Goal: Task Accomplishment & Management: Manage account settings

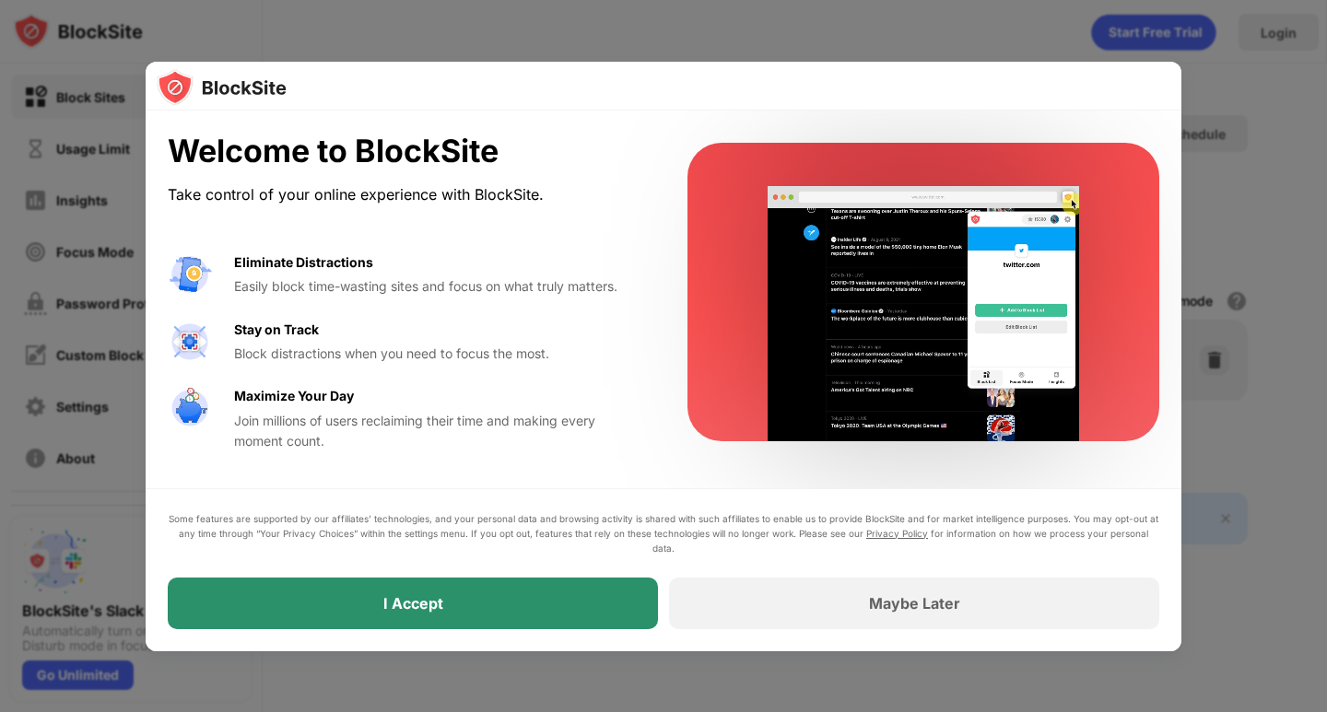
click at [479, 607] on div "I Accept" at bounding box center [413, 604] width 490 height 52
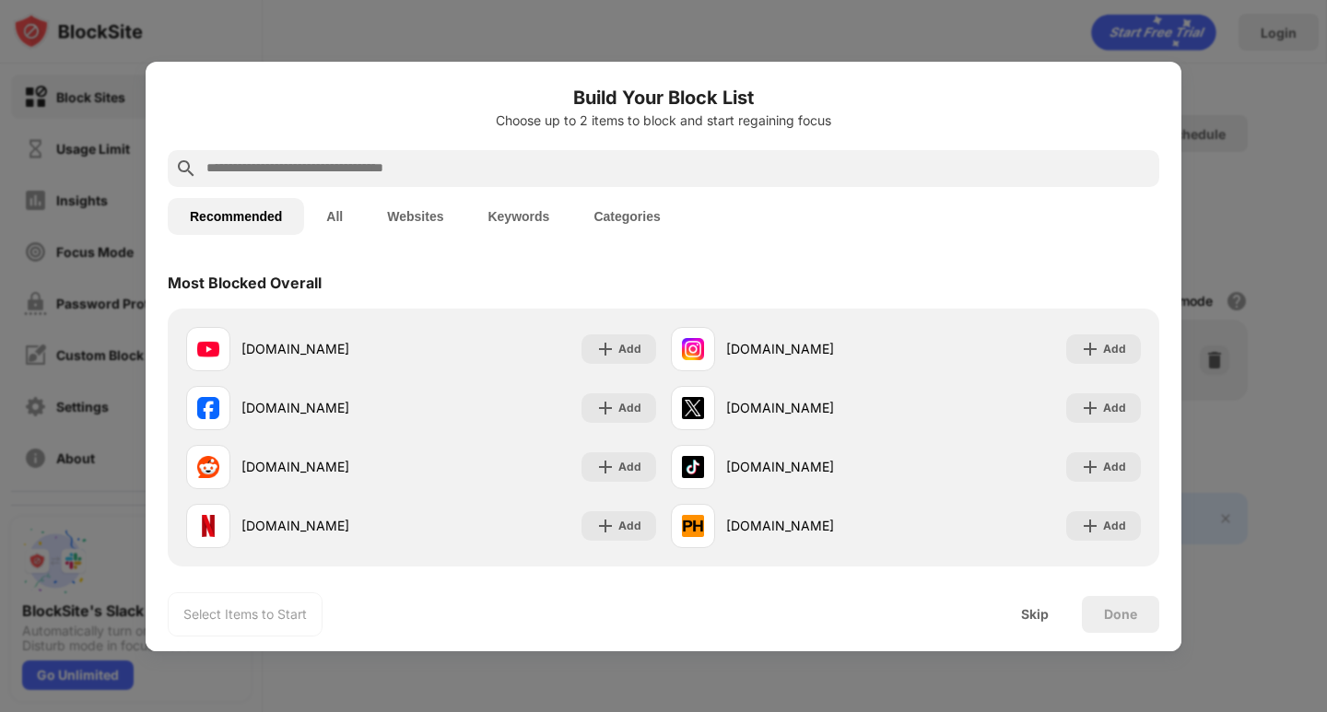
click at [386, 168] on input "text" at bounding box center [678, 169] width 947 height 22
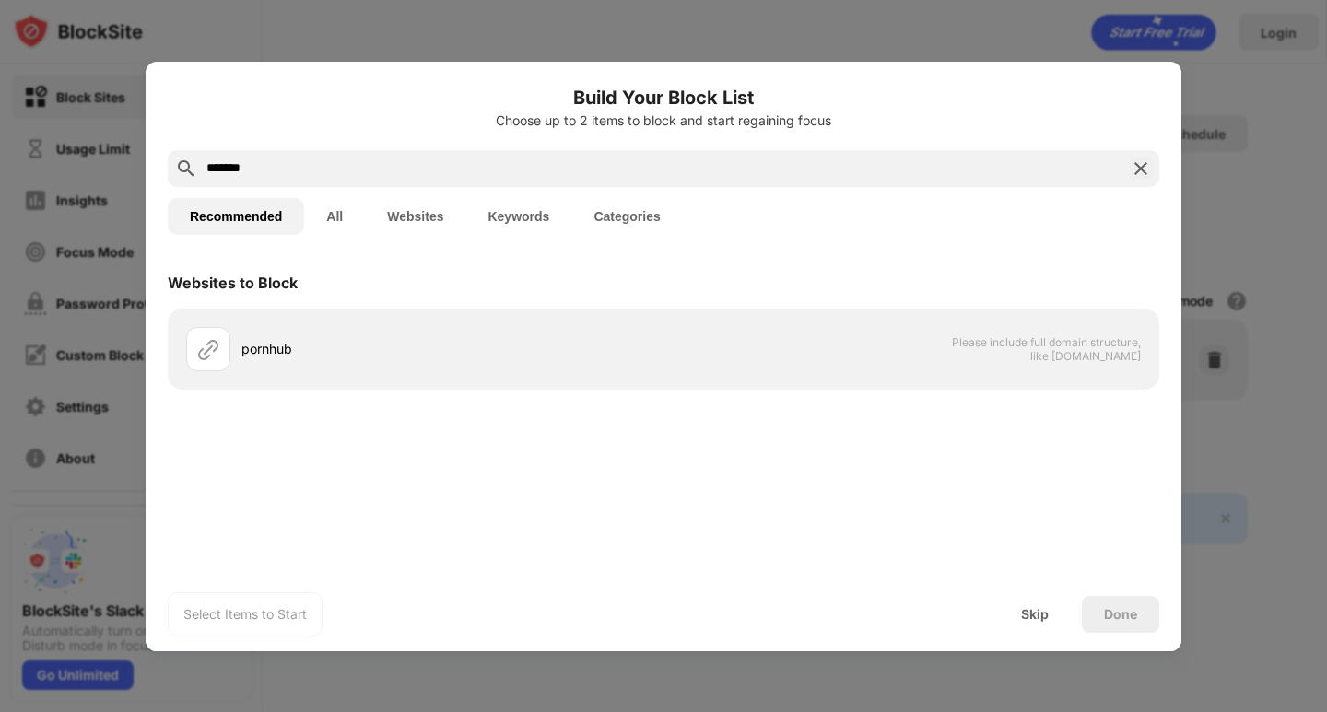
drag, startPoint x: 245, startPoint y: 163, endPoint x: 202, endPoint y: 161, distance: 43.3
click at [220, 161] on input "*******" at bounding box center [664, 169] width 918 height 22
type input "**********"
click at [337, 214] on button "All" at bounding box center [334, 216] width 61 height 37
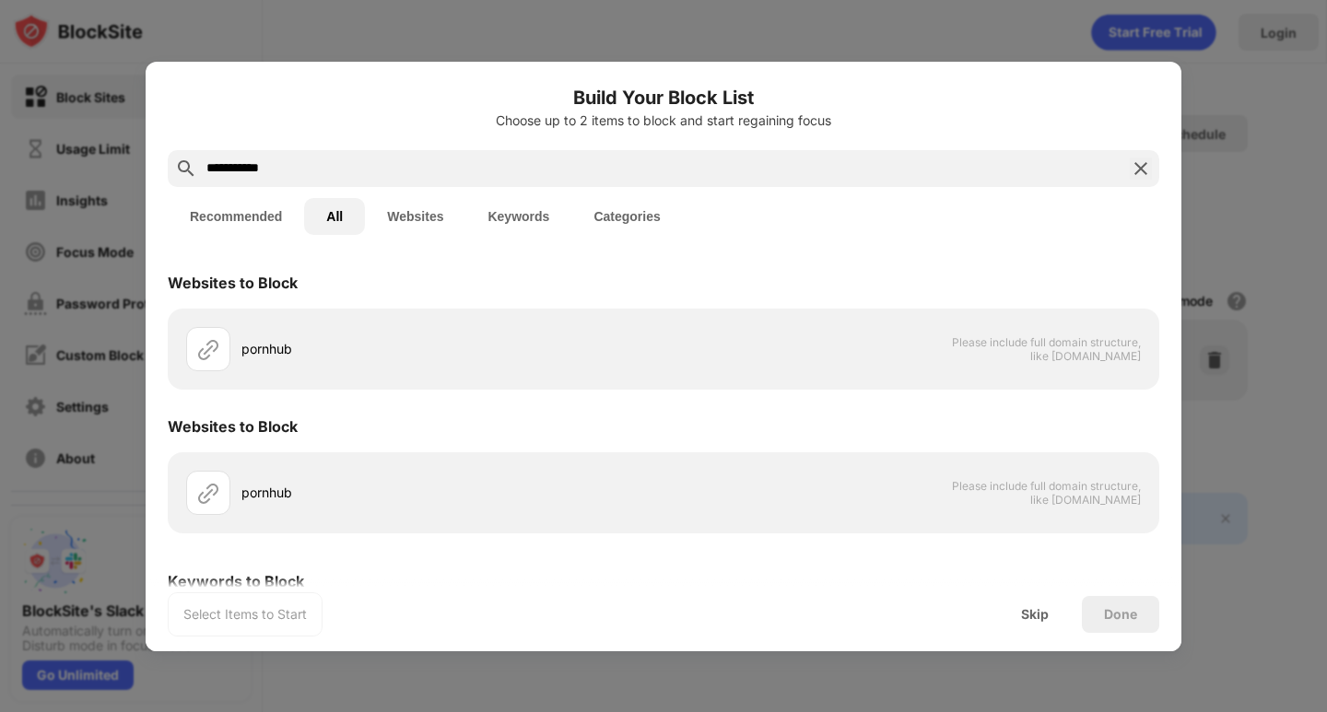
click at [432, 219] on button "Websites" at bounding box center [415, 216] width 100 height 37
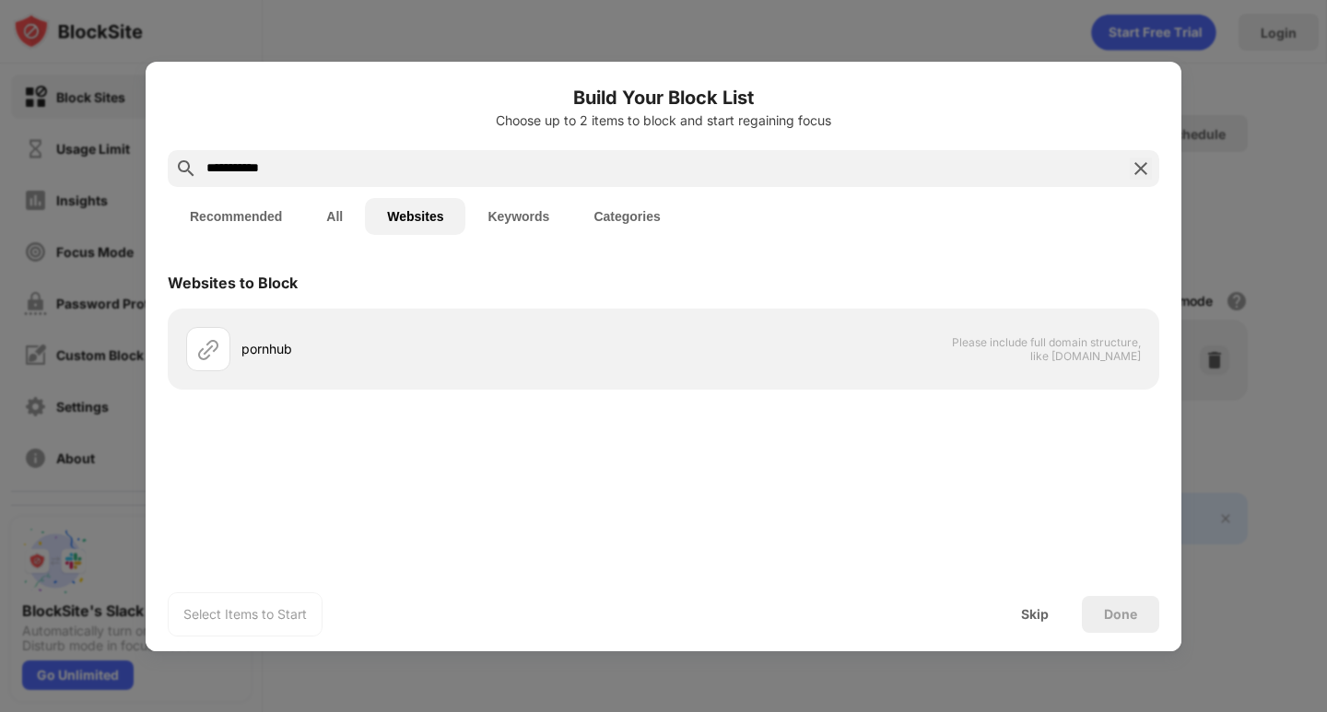
click at [504, 220] on button "Keywords" at bounding box center [518, 216] width 106 height 37
click at [631, 211] on button "Categories" at bounding box center [626, 216] width 111 height 37
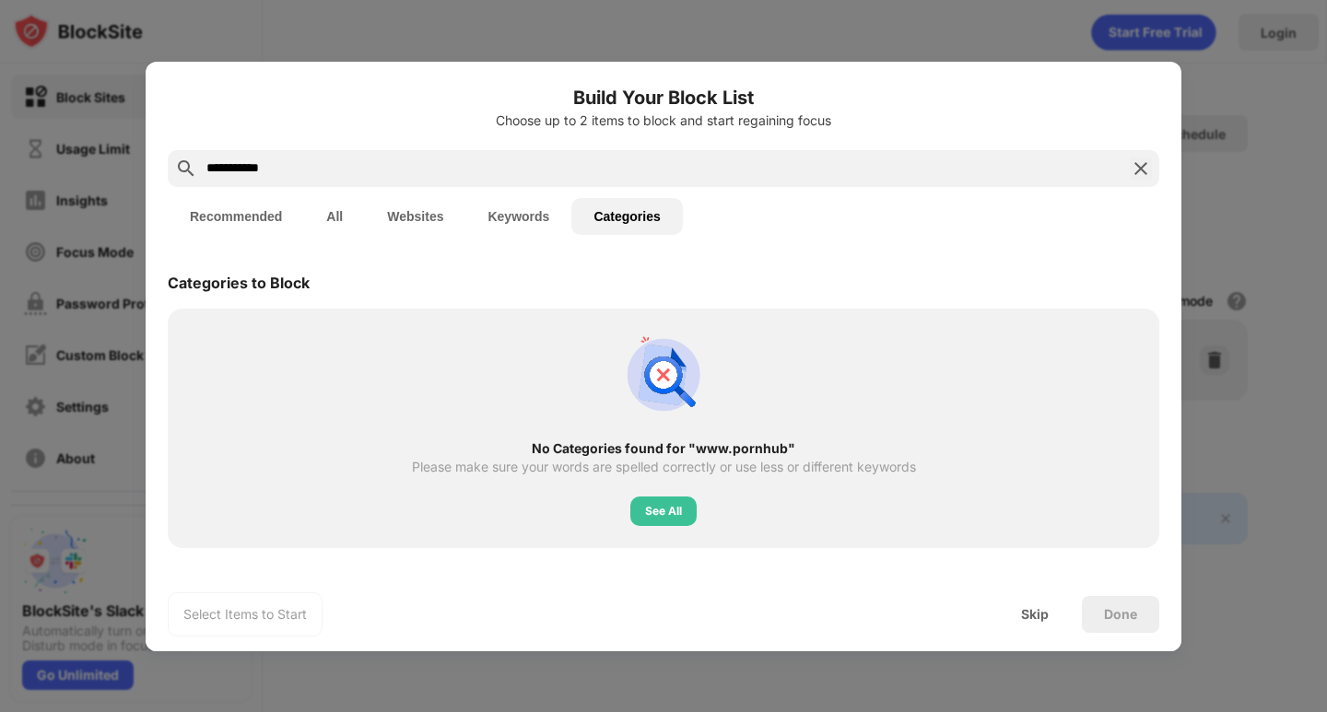
click at [1139, 168] on img at bounding box center [1141, 169] width 22 height 22
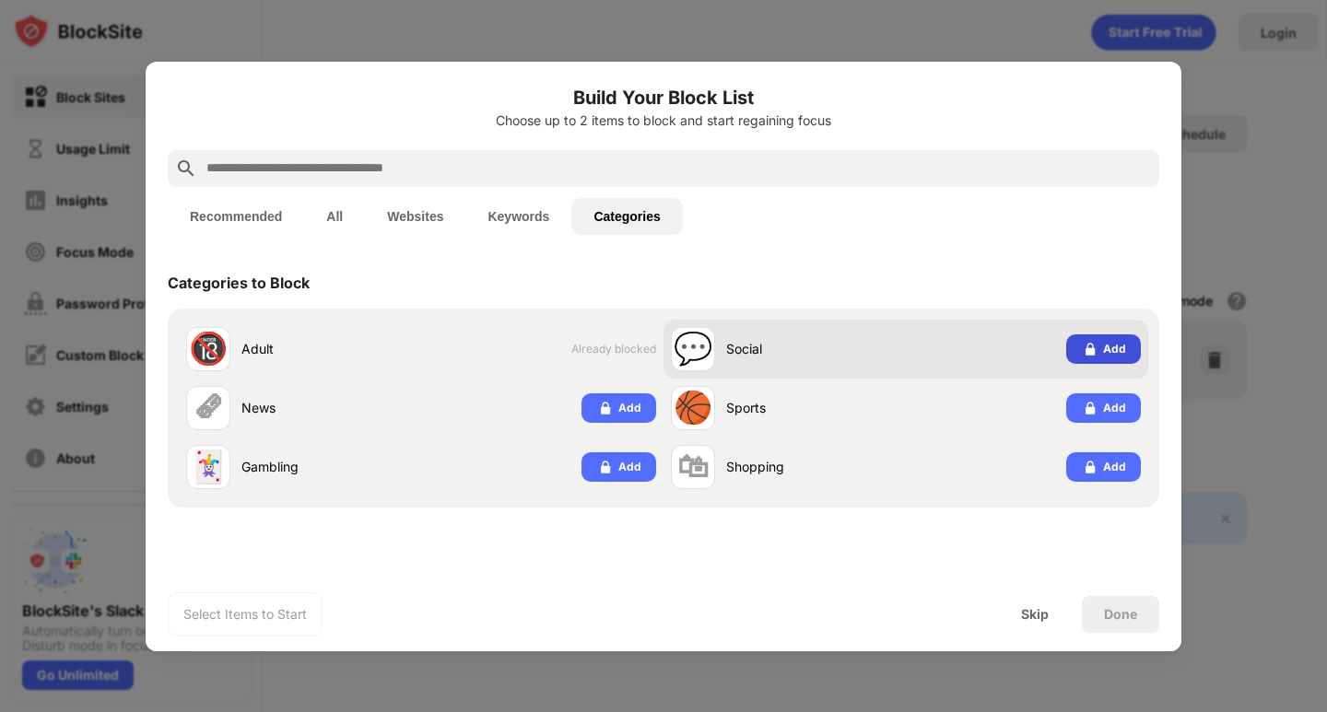
click at [1091, 357] on img at bounding box center [1090, 349] width 18 height 18
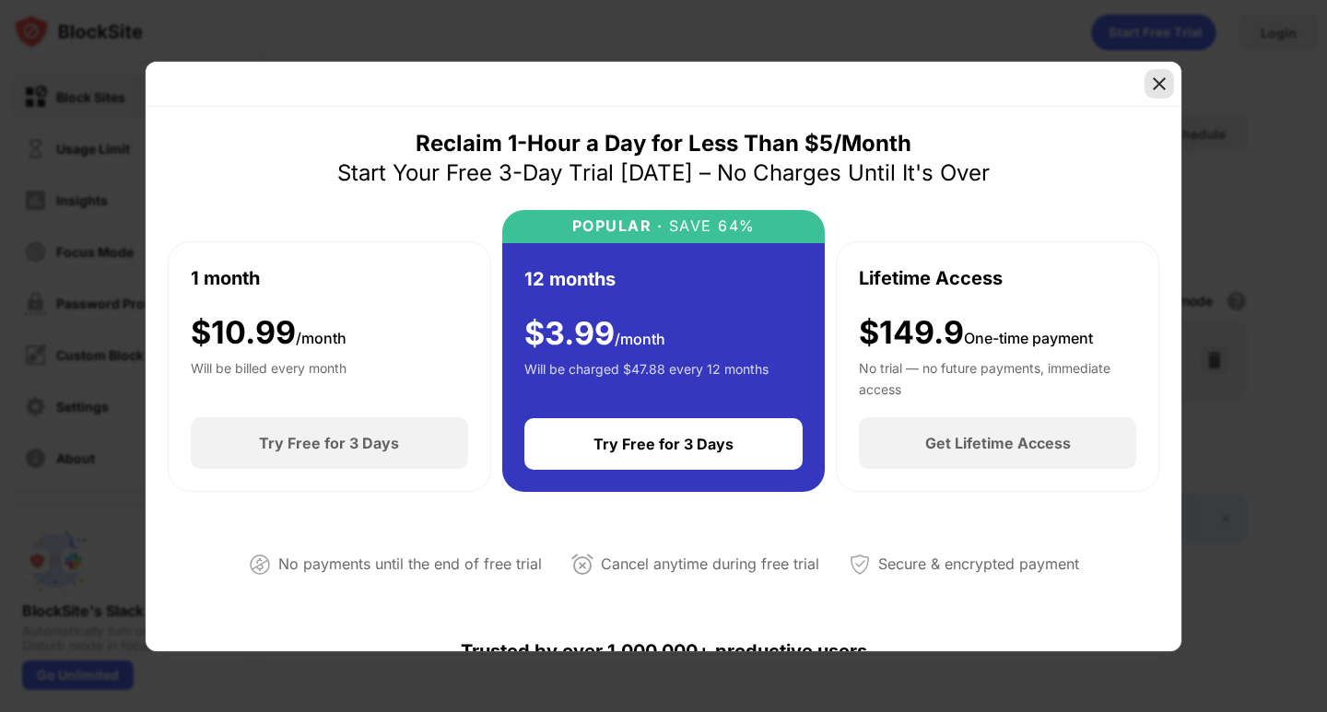
click at [1162, 83] on img at bounding box center [1159, 84] width 18 height 18
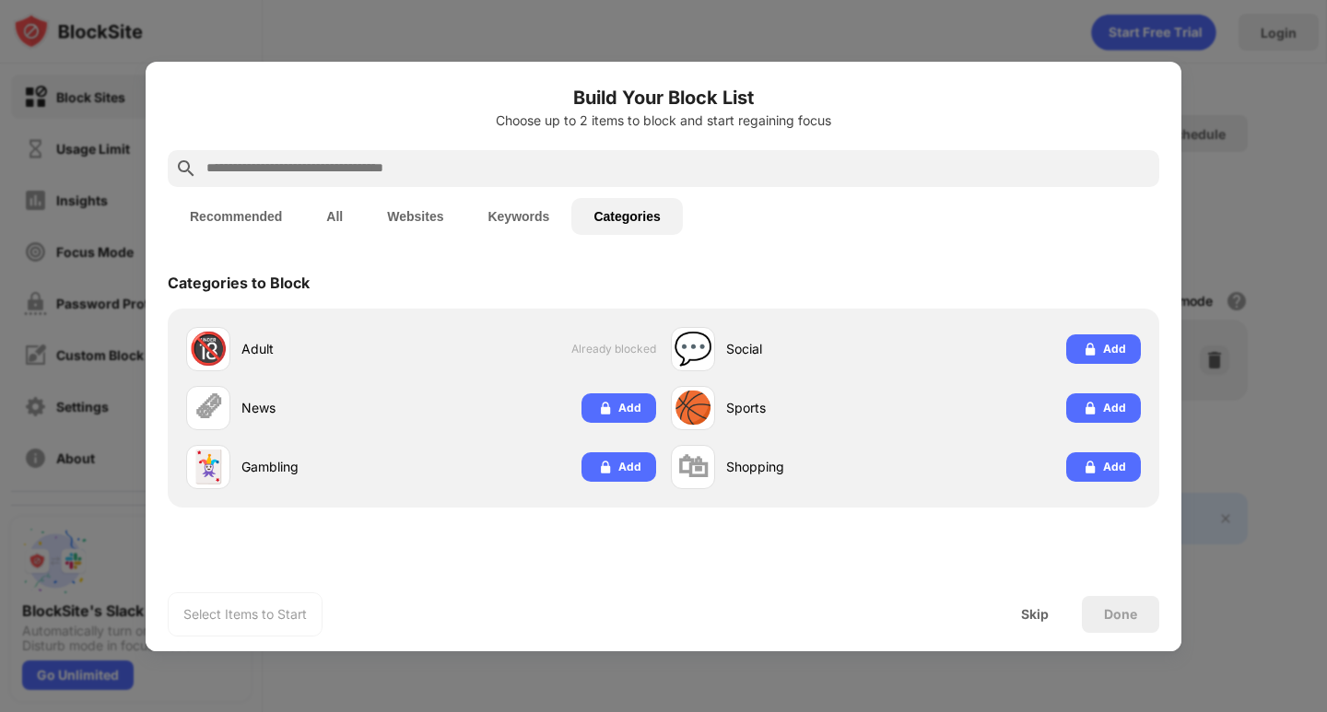
click at [1304, 123] on div at bounding box center [663, 356] width 1327 height 712
click at [1299, 205] on div at bounding box center [663, 356] width 1327 height 712
click at [1049, 614] on div "Skip" at bounding box center [1035, 614] width 28 height 15
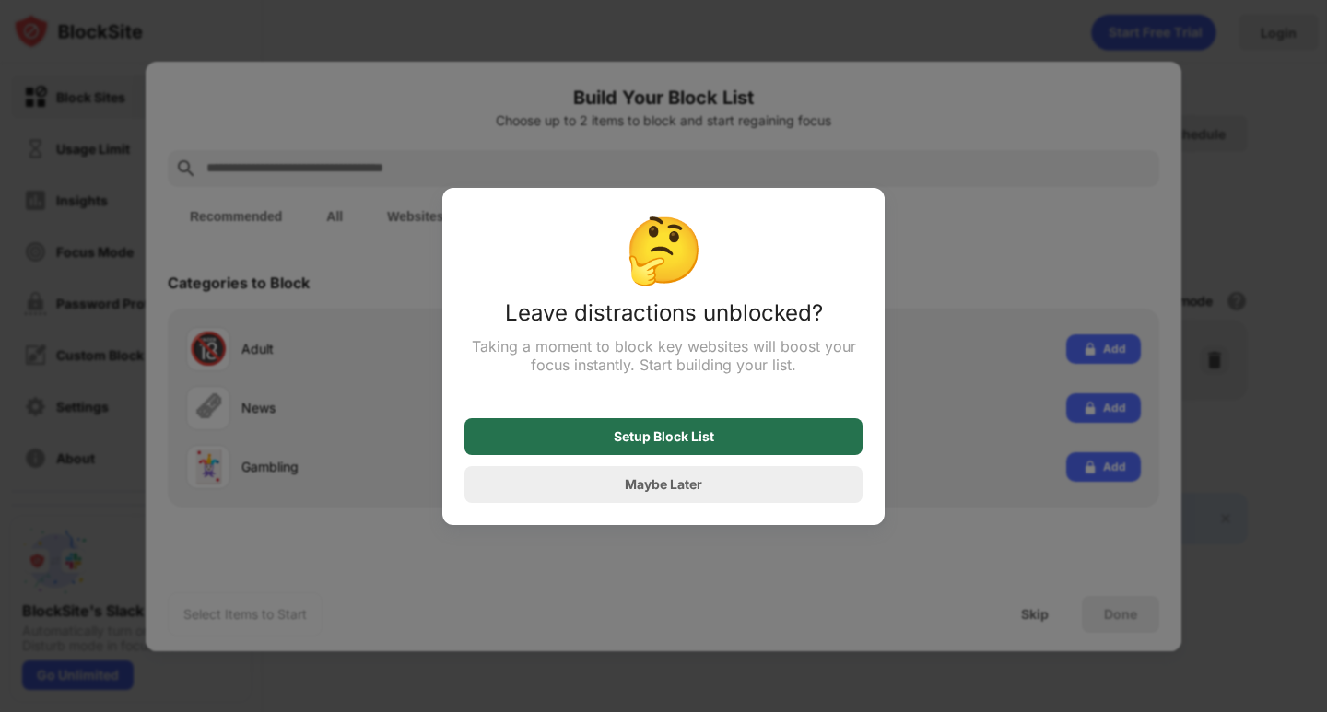
click at [735, 449] on div "Setup Block List" at bounding box center [663, 436] width 398 height 37
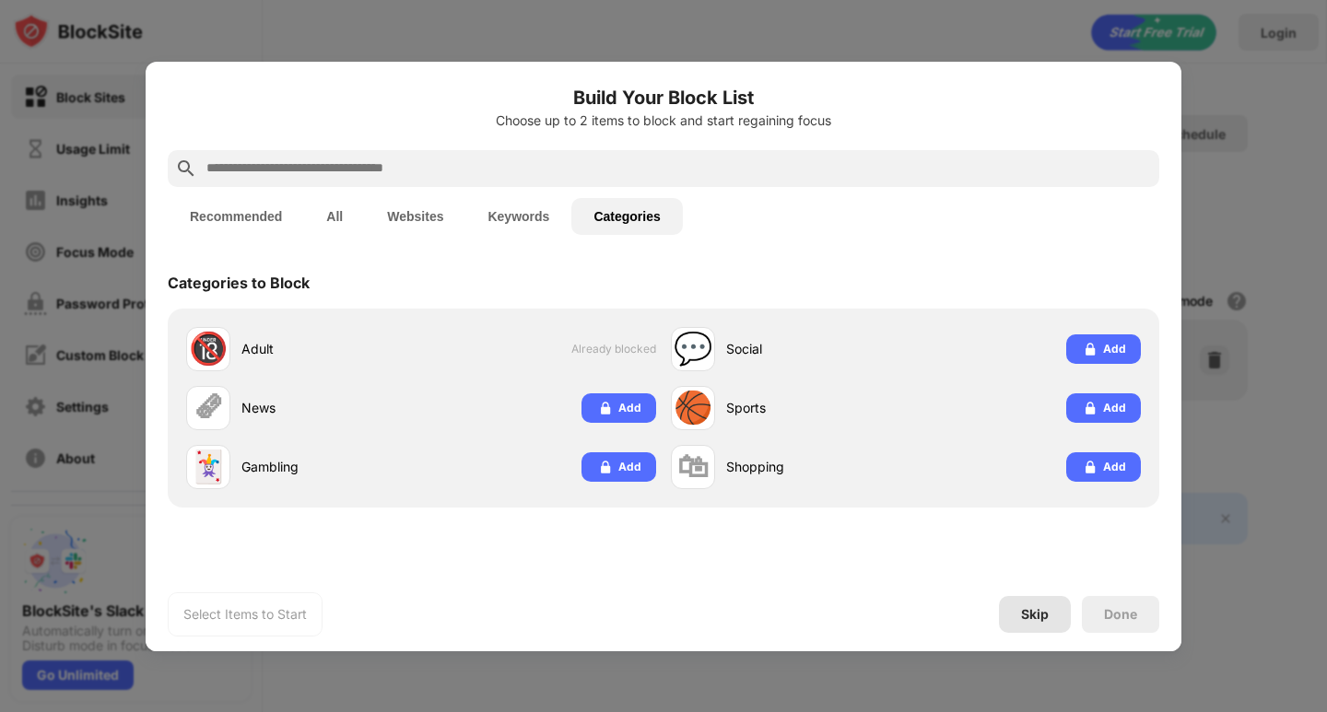
click at [1042, 620] on div "Skip" at bounding box center [1035, 614] width 28 height 15
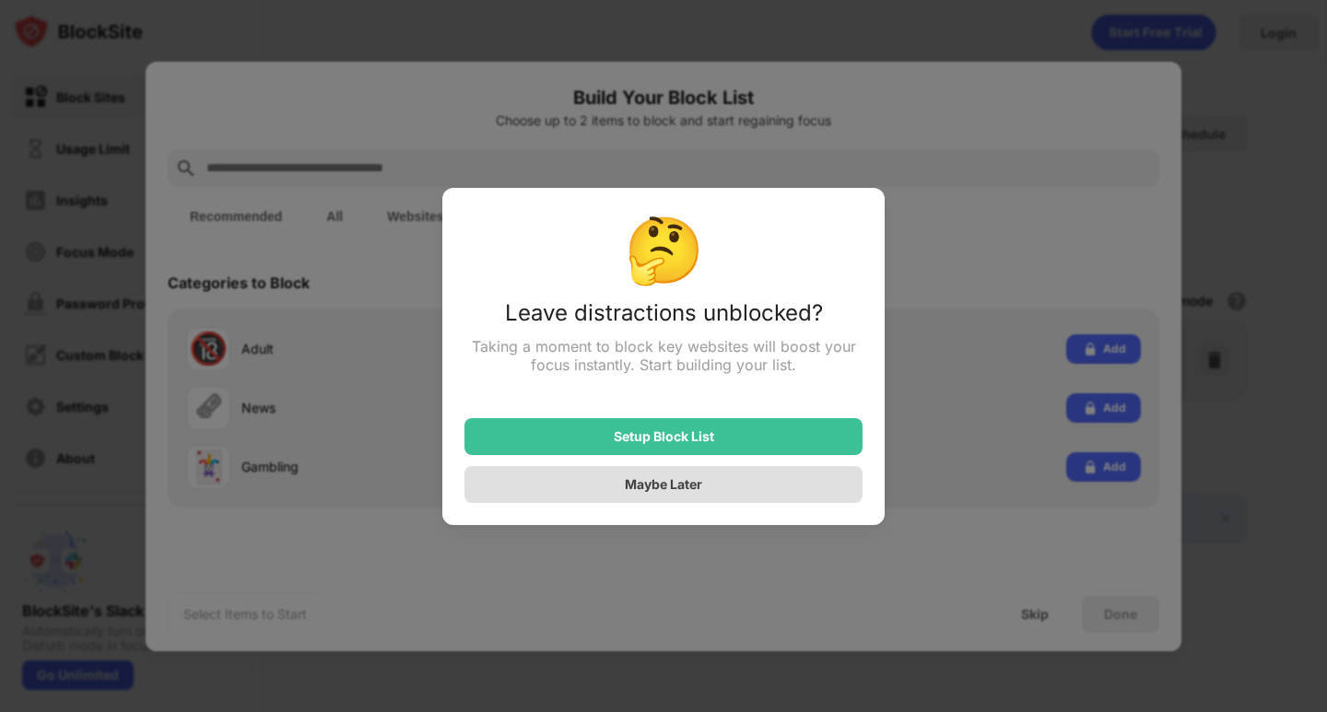
click at [695, 479] on div "Maybe Later" at bounding box center [663, 484] width 398 height 37
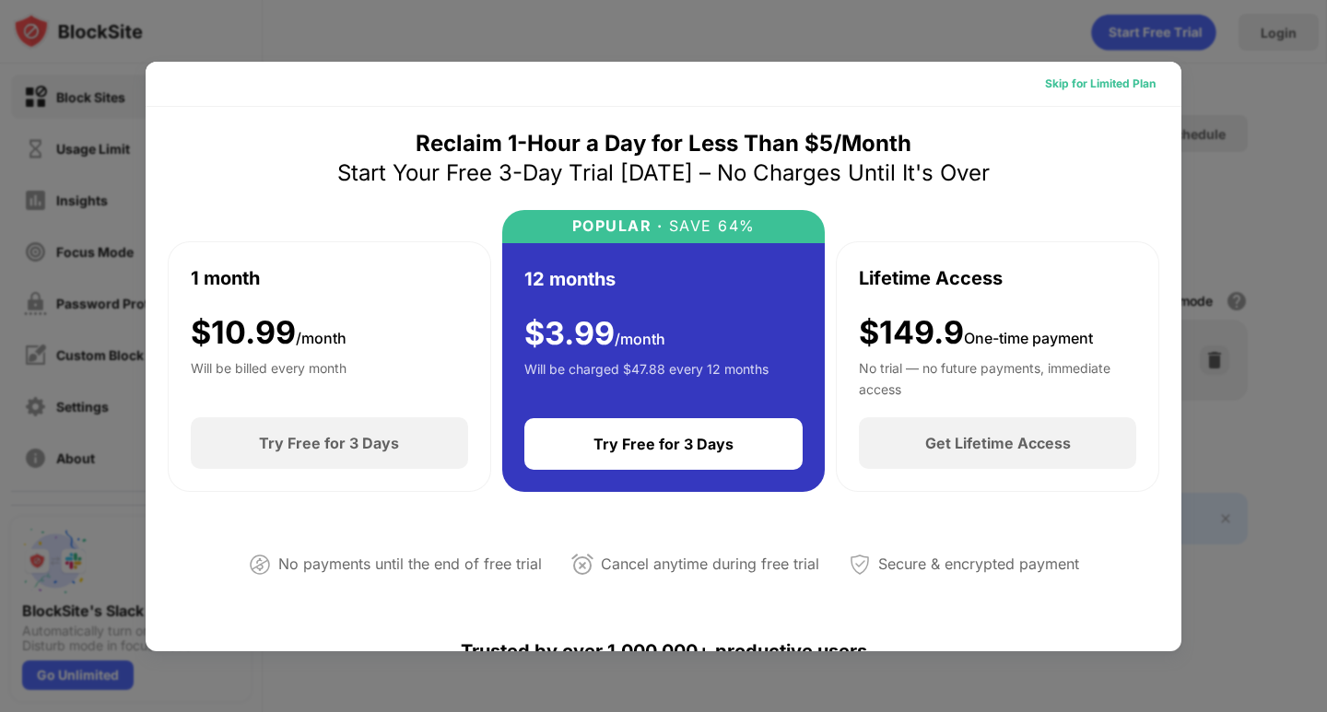
click at [1079, 85] on div "Skip for Limited Plan" at bounding box center [1100, 84] width 111 height 18
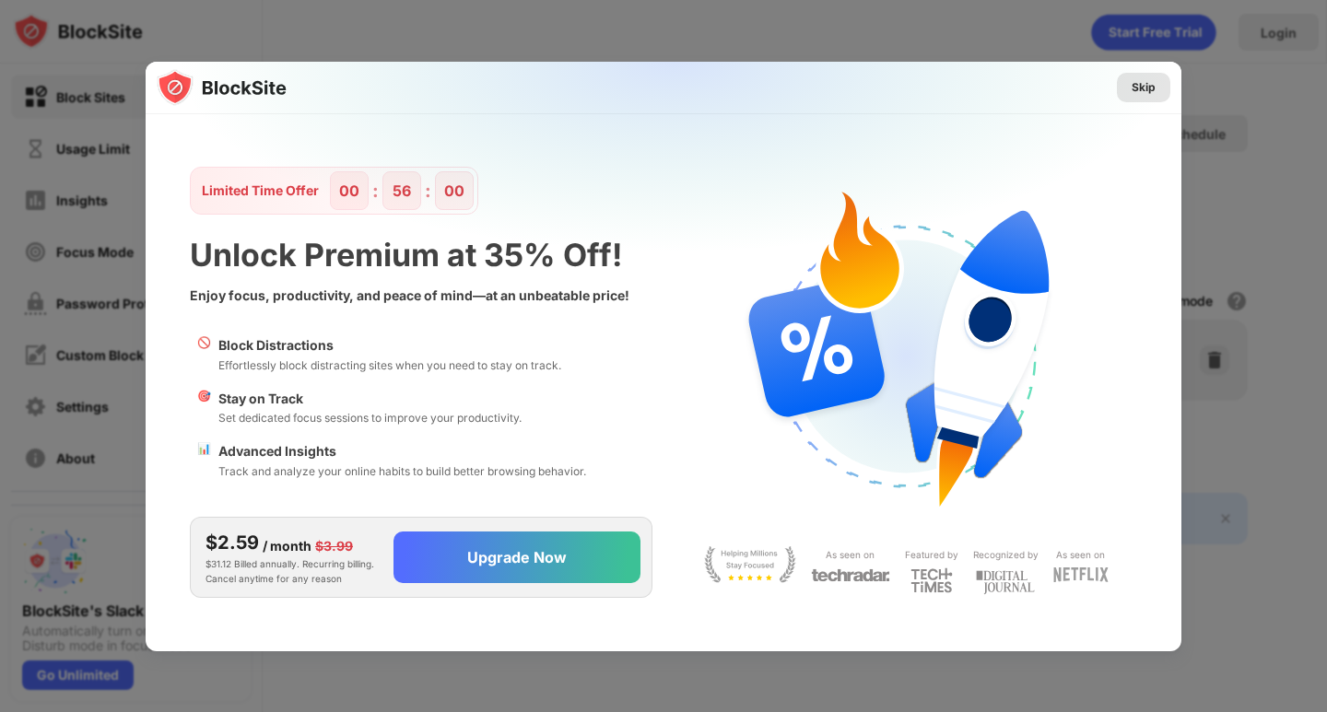
click at [1143, 88] on div "Skip" at bounding box center [1143, 87] width 24 height 18
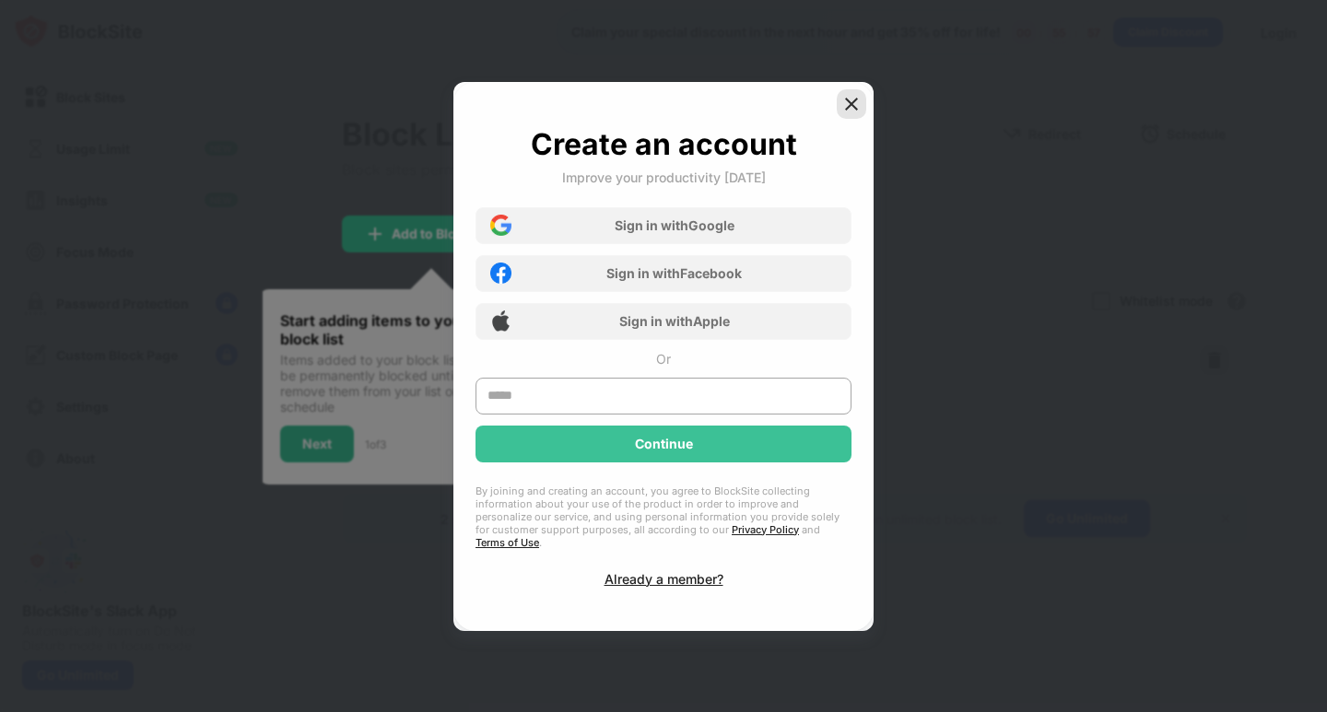
click at [848, 112] on img at bounding box center [851, 104] width 18 height 18
